Goal: Task Accomplishment & Management: Manage account settings

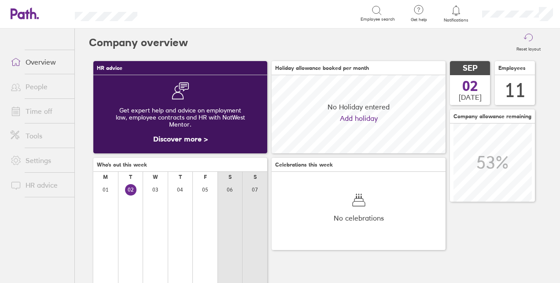
scroll to position [78, 173]
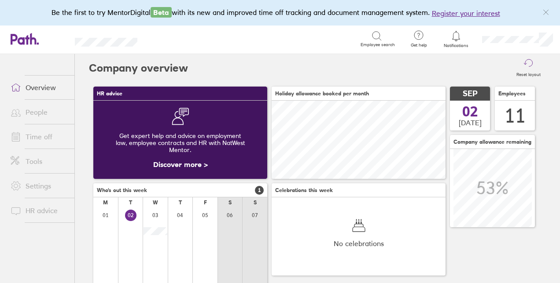
click at [42, 114] on link "People" at bounding box center [39, 112] width 71 height 18
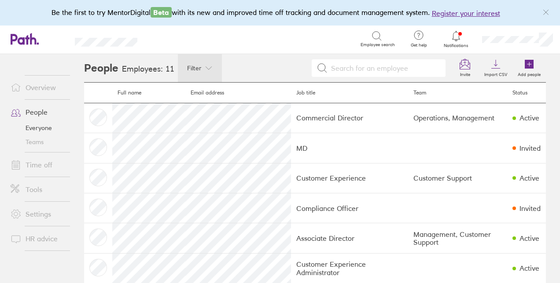
click at [205, 66] on icon at bounding box center [208, 68] width 7 height 7
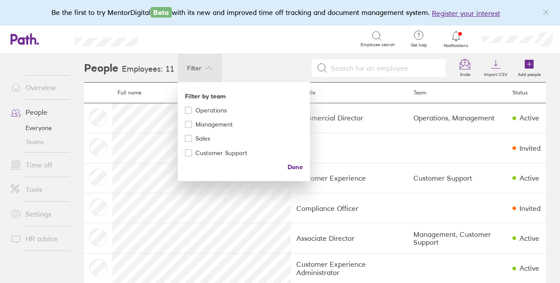
click at [186, 152] on icon at bounding box center [188, 153] width 4 height 4
checkbox input "true"
click at [293, 168] on span "Done" at bounding box center [294, 167] width 15 height 14
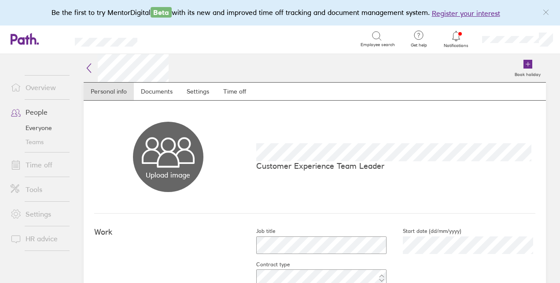
click at [32, 164] on link "Time off" at bounding box center [39, 165] width 71 height 18
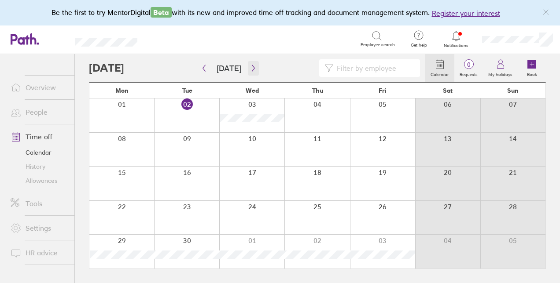
click at [250, 65] on icon "button" at bounding box center [253, 68] width 7 height 7
